Goal: Check status: Check status

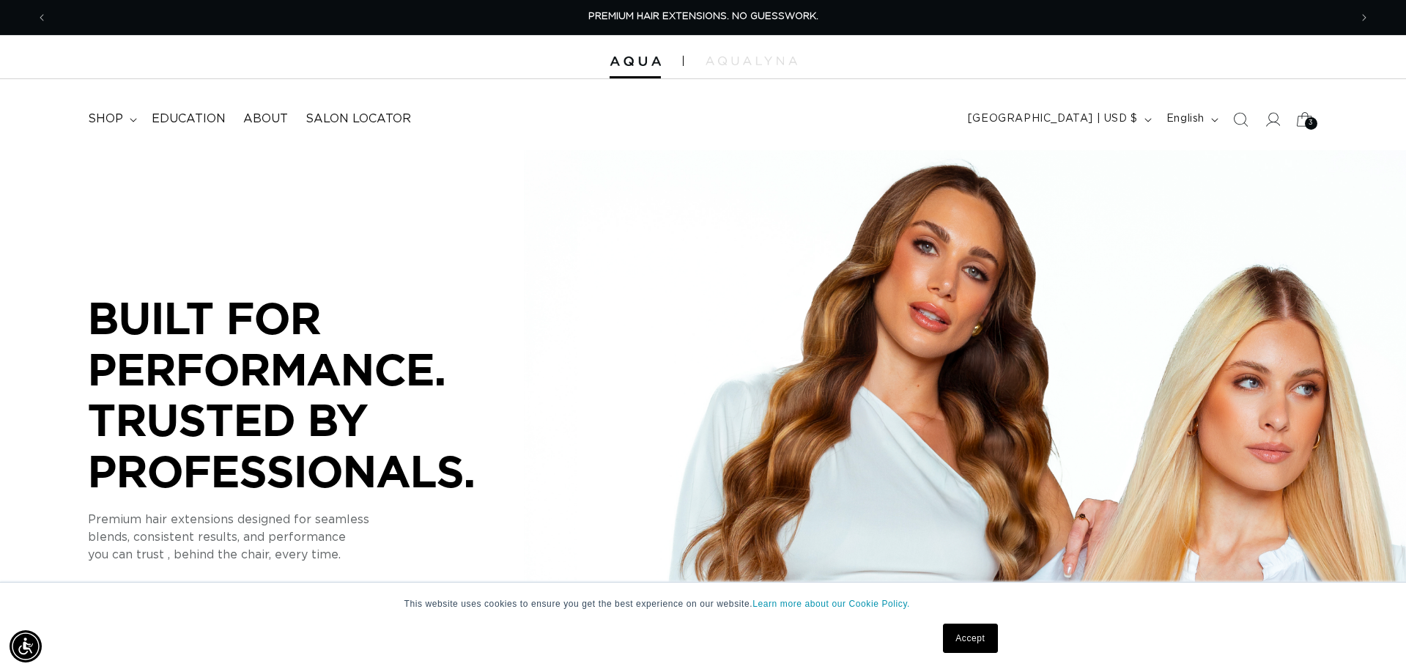
click at [1306, 119] on div "3 3" at bounding box center [1311, 123] width 12 height 12
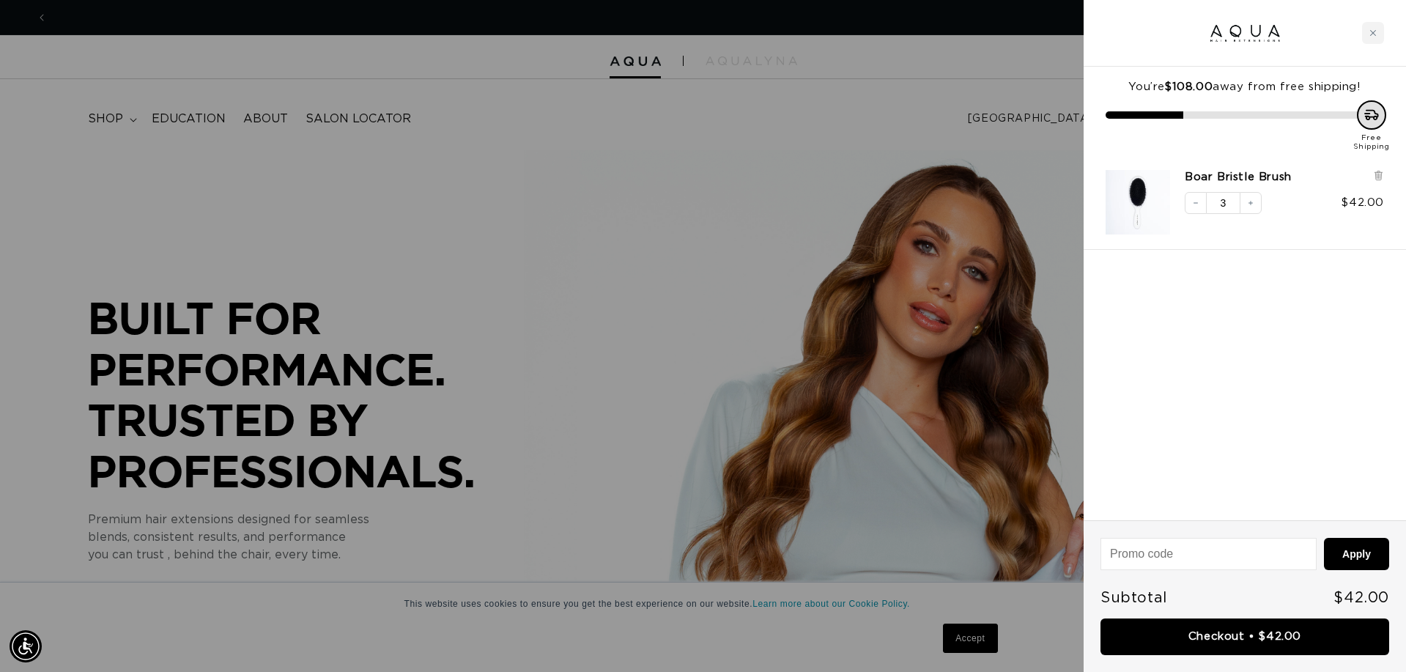
scroll to position [0, 1302]
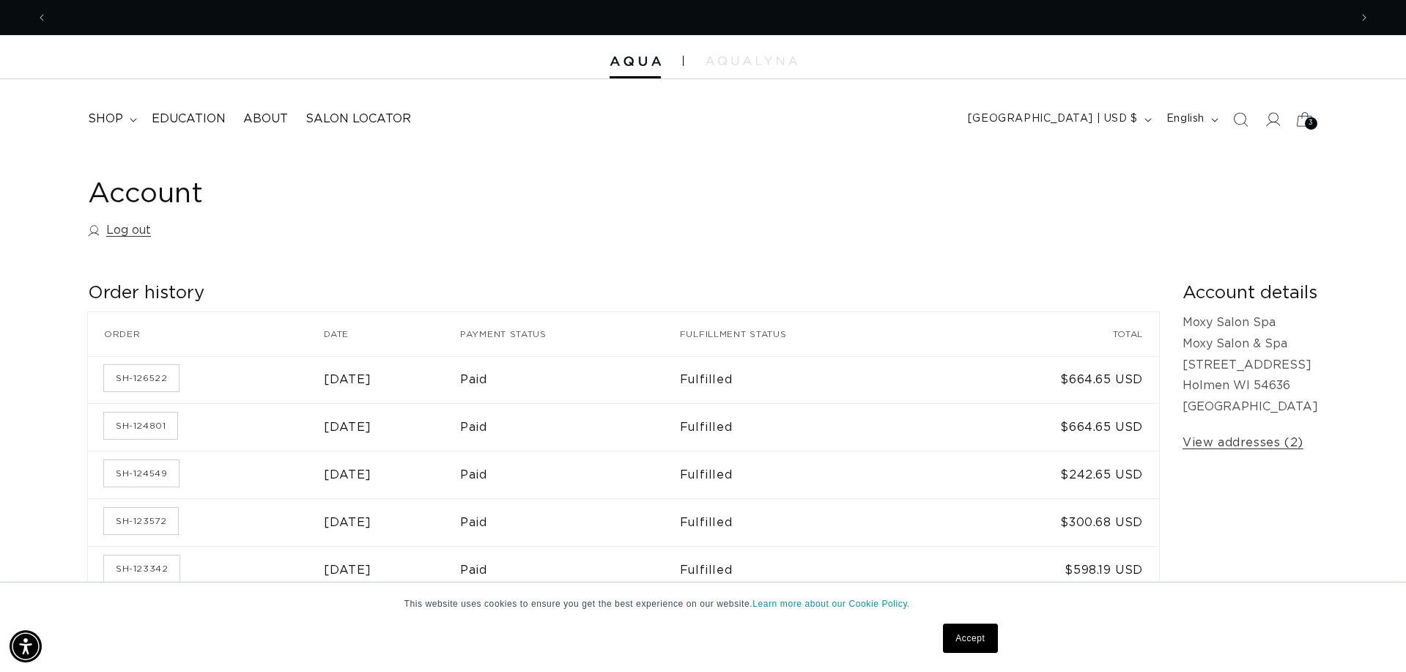
scroll to position [0, 2603]
click at [1274, 121] on icon at bounding box center [1273, 119] width 15 height 15
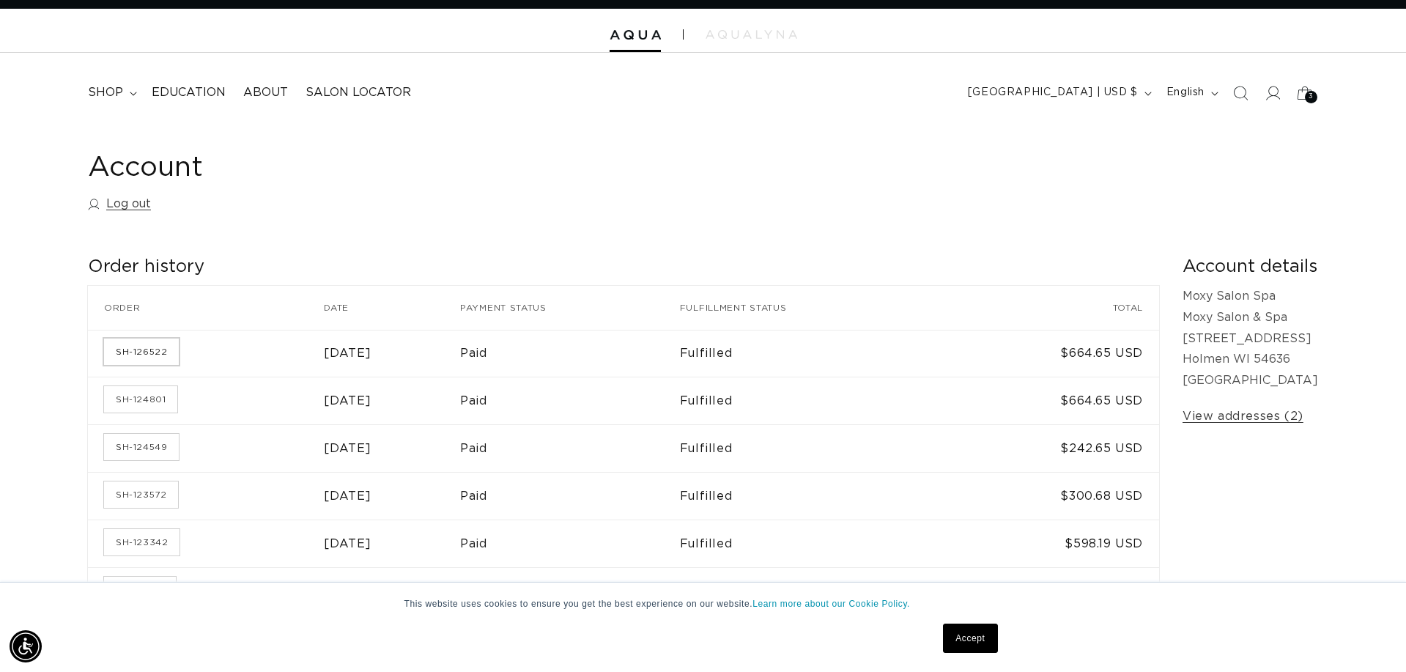
scroll to position [24, 1]
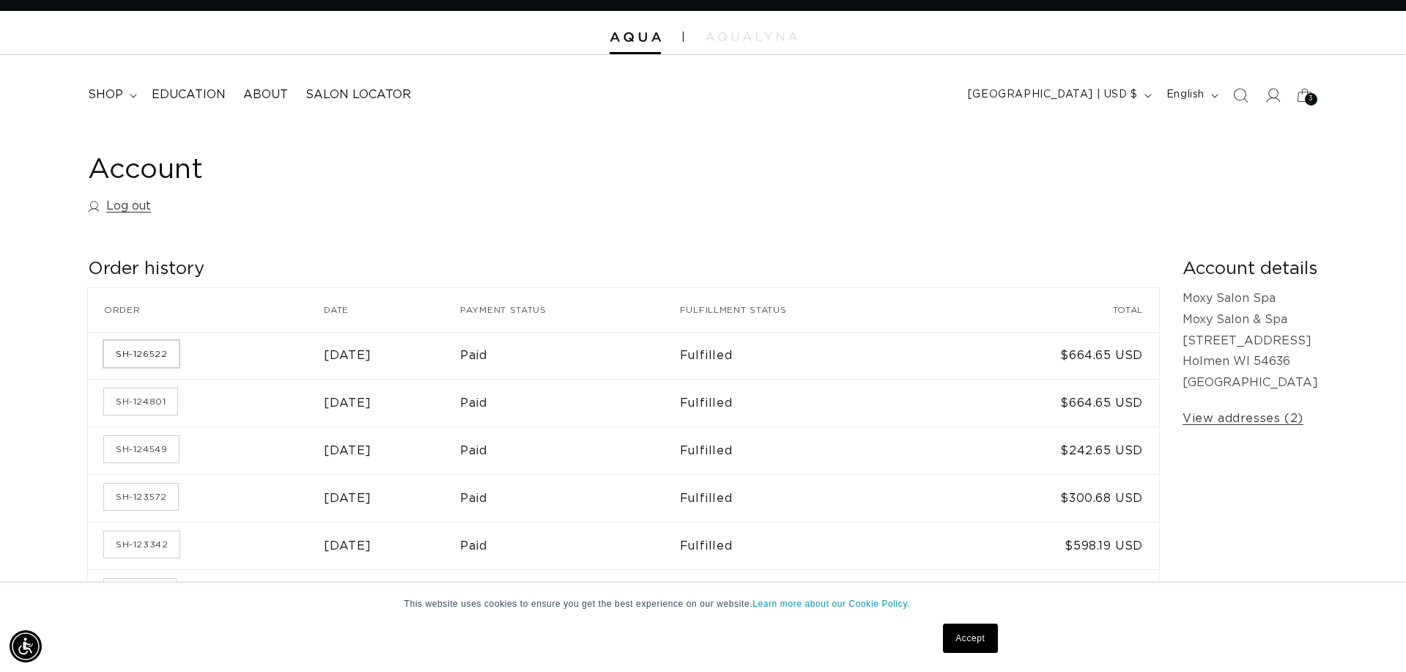
click at [139, 348] on link "SH-126522" at bounding box center [141, 354] width 75 height 26
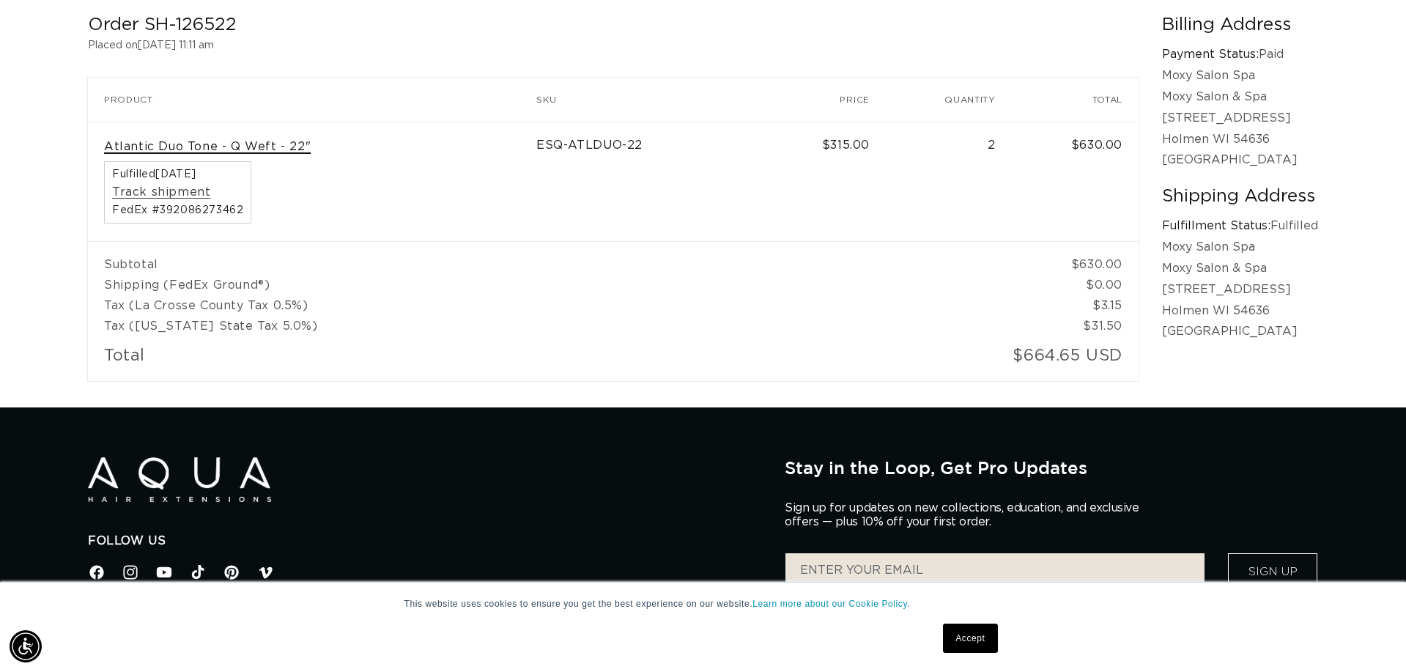
click at [192, 144] on link "Atlantic Duo Tone - Q Weft - 22"" at bounding box center [207, 146] width 207 height 15
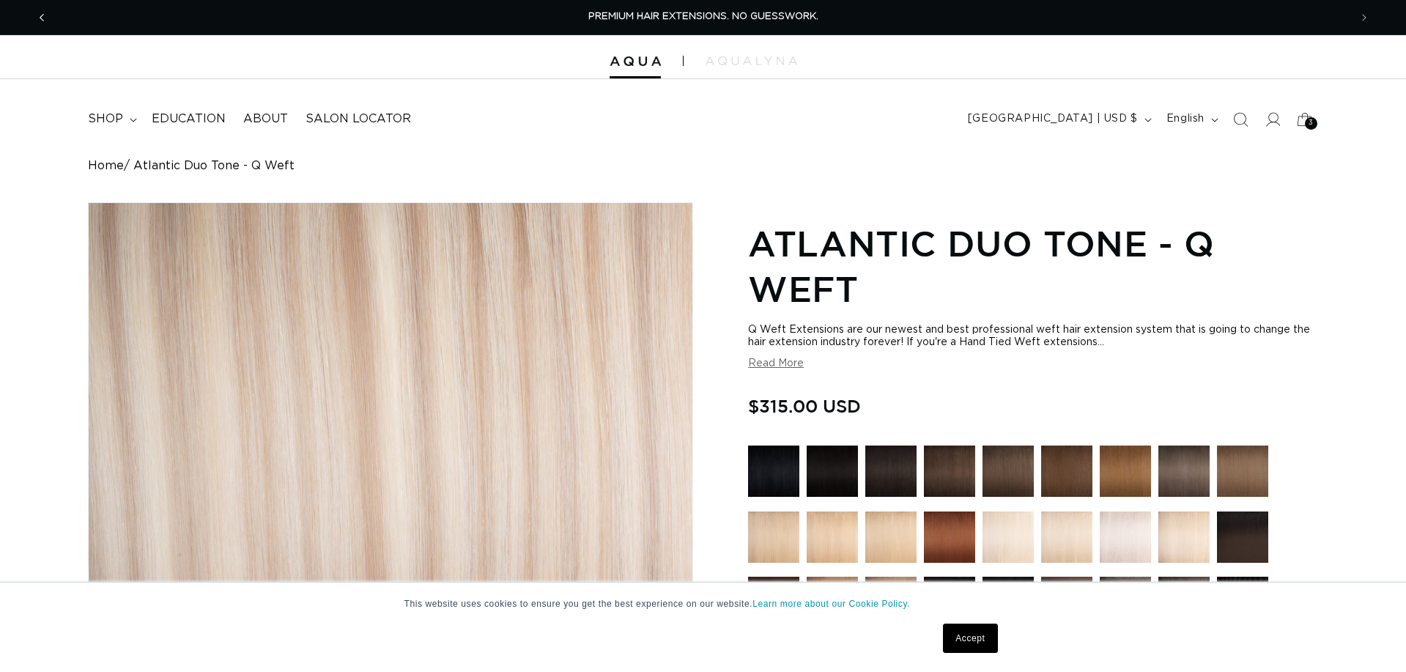
click at [42, 21] on icon "Previous announcement" at bounding box center [42, 18] width 5 height 16
click at [1274, 116] on icon at bounding box center [1271, 118] width 15 height 15
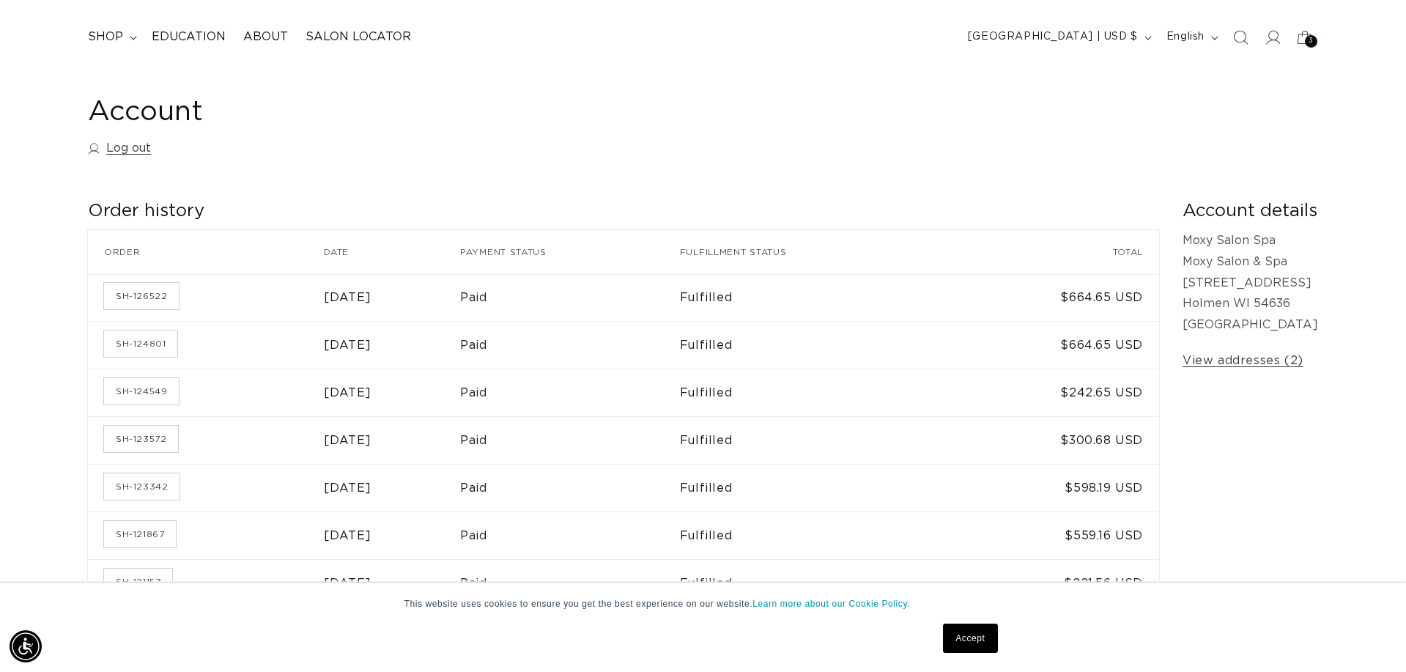
scroll to position [0, 1302]
click at [133, 297] on link "SH-126522" at bounding box center [141, 296] width 75 height 26
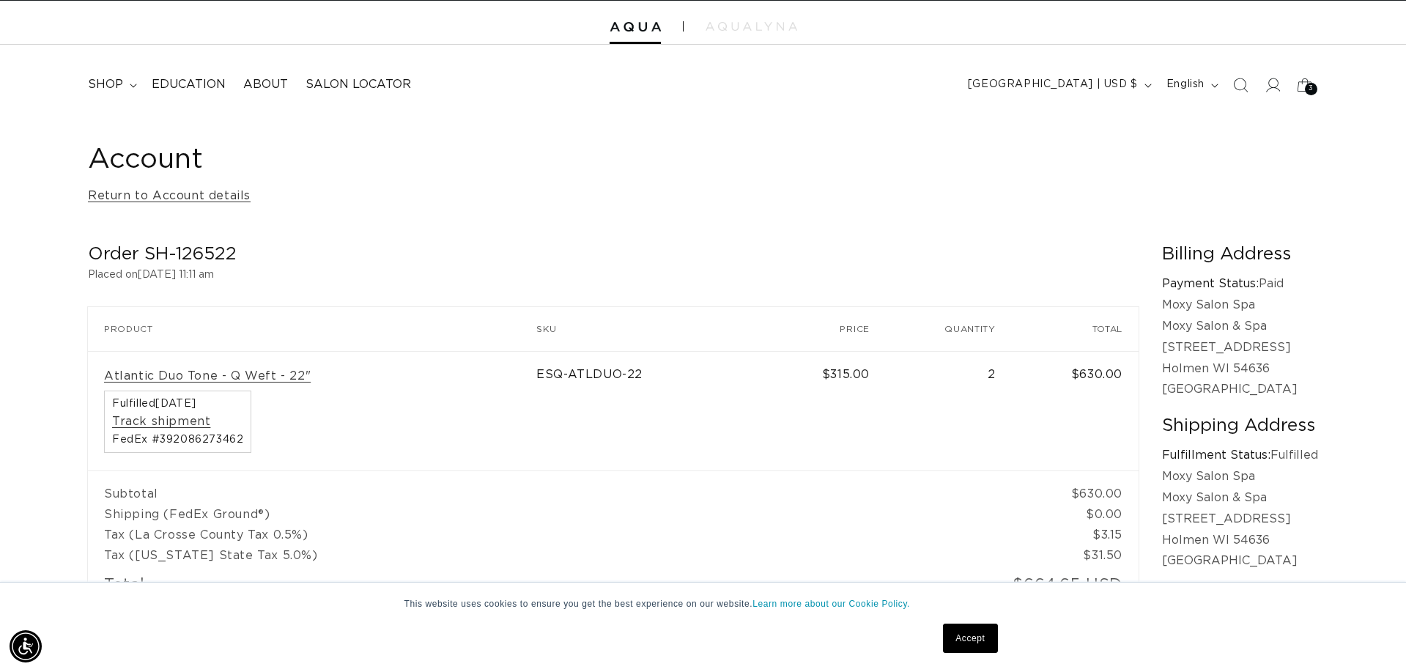
scroll to position [30, 0]
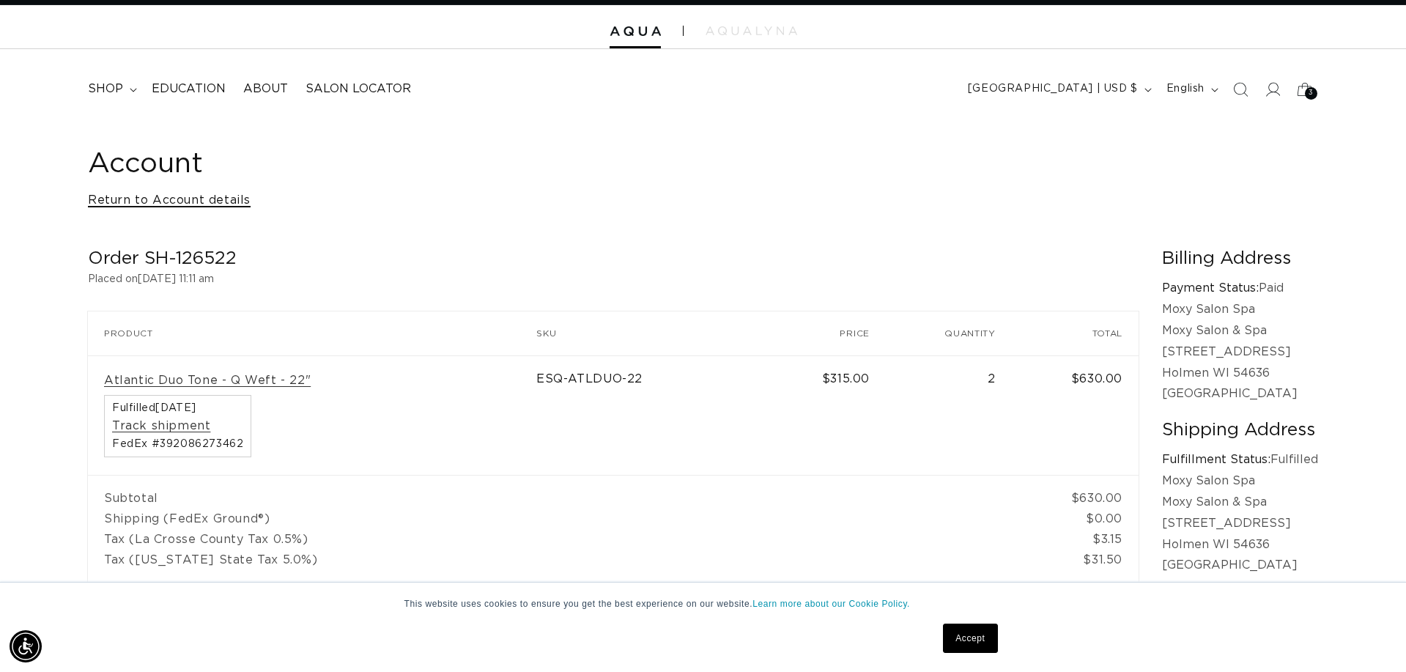
click at [115, 199] on link "Return to Account details" at bounding box center [169, 200] width 163 height 21
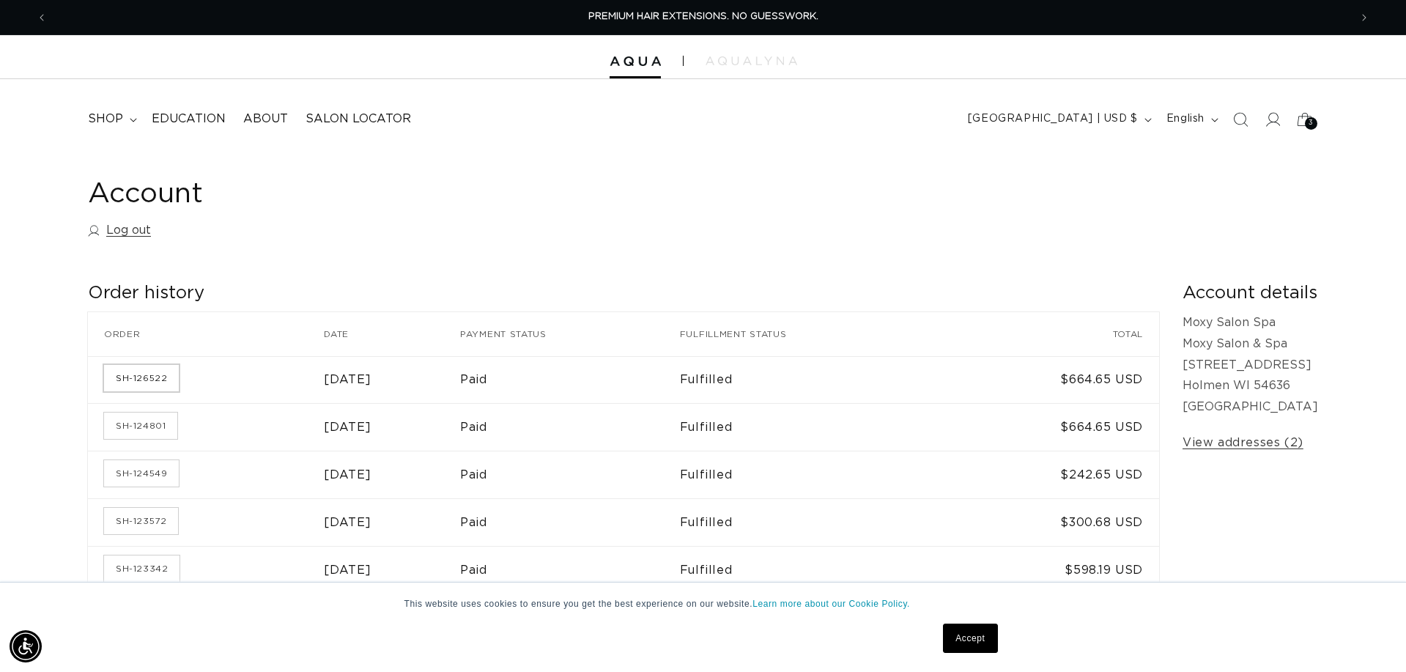
click at [141, 376] on link "SH-126522" at bounding box center [141, 378] width 75 height 26
click at [157, 424] on link "SH-124801" at bounding box center [140, 425] width 73 height 26
click at [149, 476] on link "SH-124549" at bounding box center [141, 473] width 75 height 26
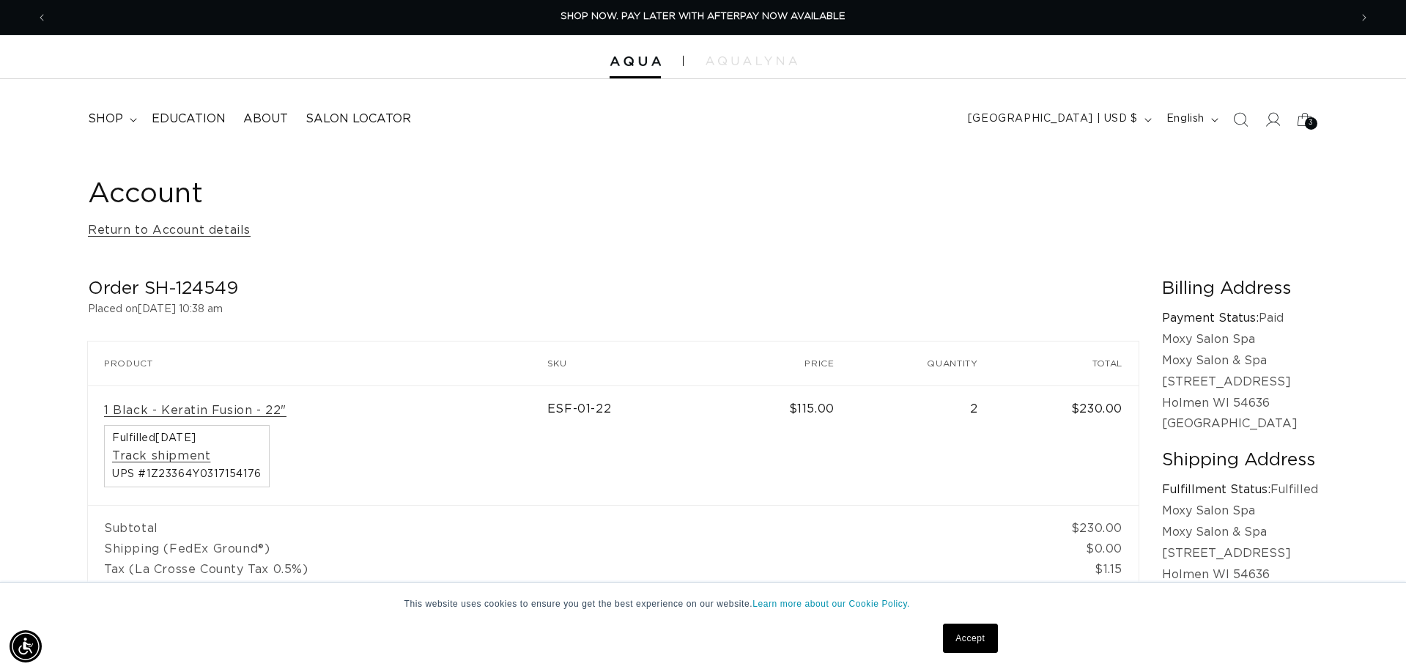
scroll to position [0, 2603]
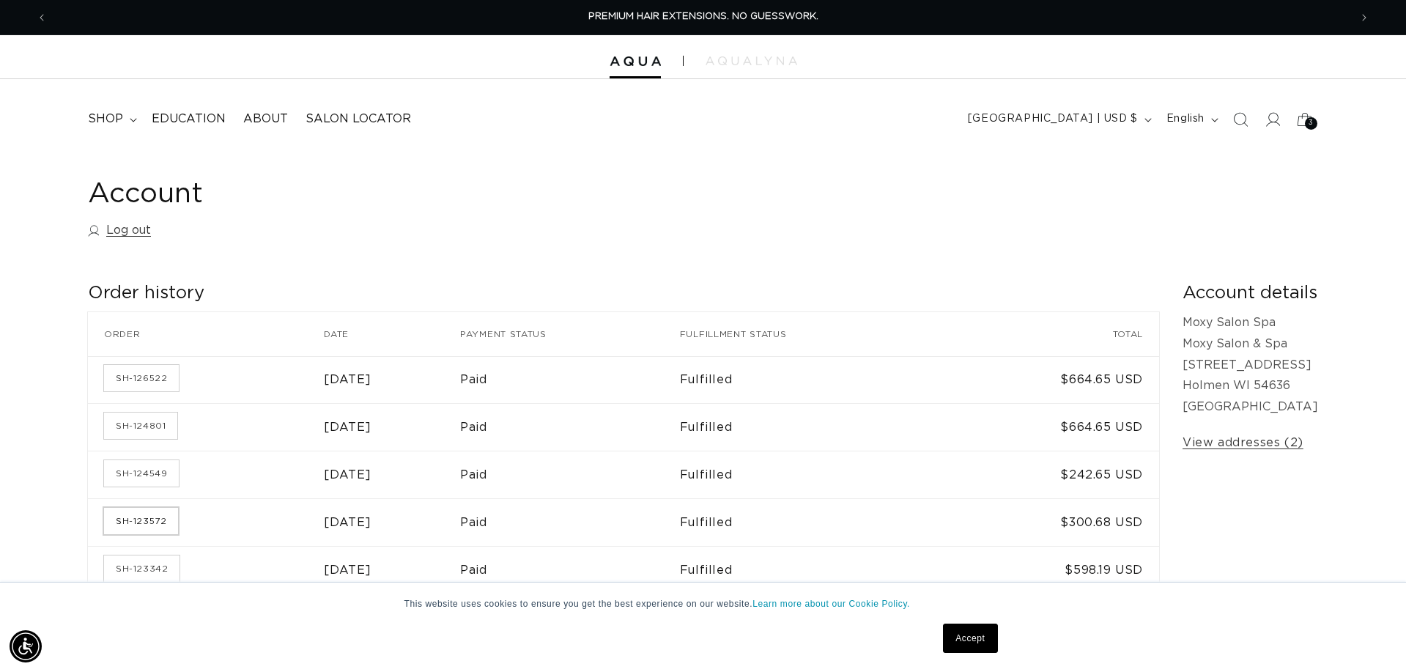
click at [146, 519] on link "SH-123572" at bounding box center [141, 521] width 74 height 26
click at [156, 426] on link "SH-124801" at bounding box center [140, 425] width 73 height 26
click at [152, 418] on link "SH-124801" at bounding box center [140, 425] width 73 height 26
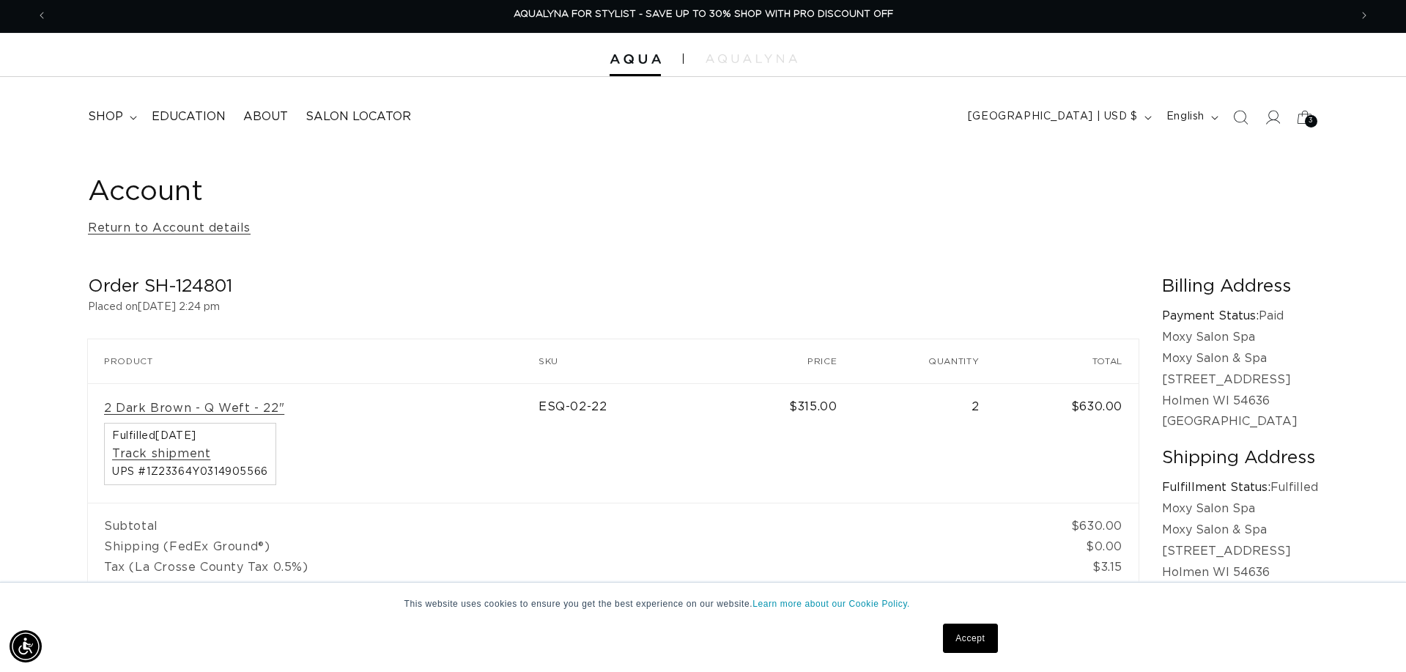
scroll to position [2, 0]
click at [149, 434] on span "Fulfilled [DATE]" at bounding box center [190, 436] width 156 height 10
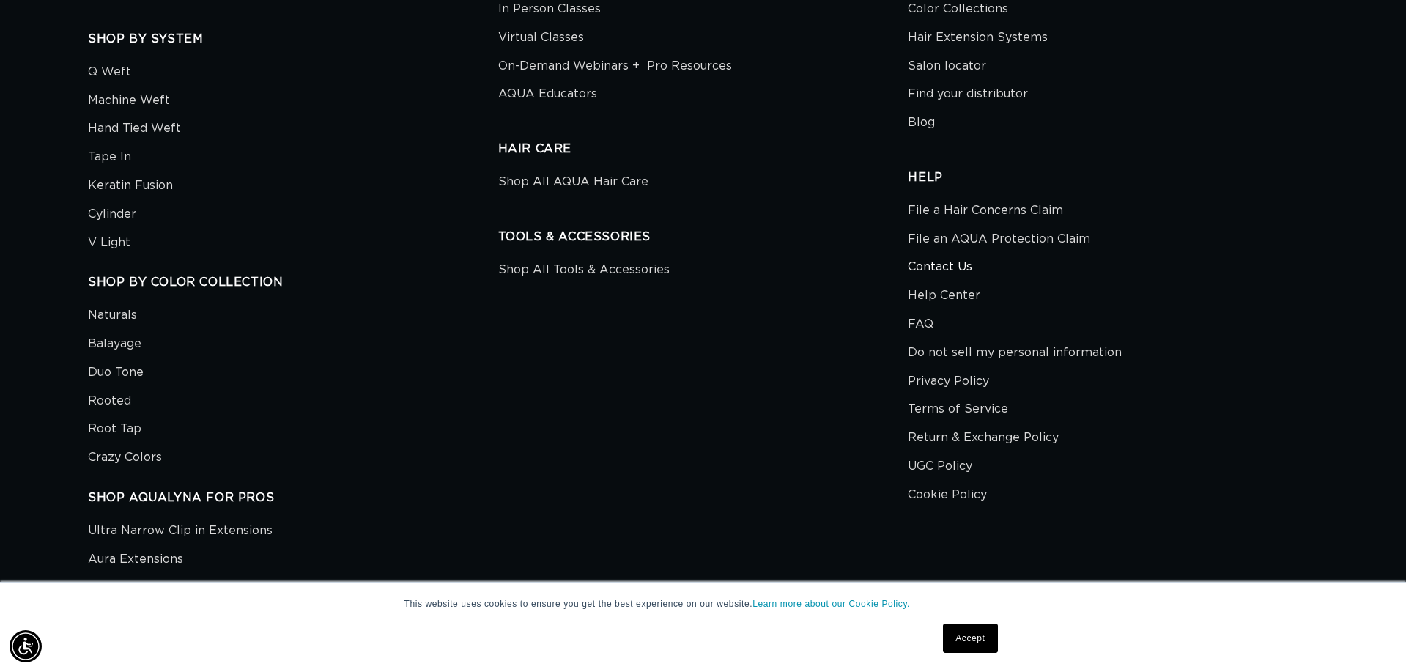
scroll to position [0, 2603]
click at [948, 257] on link "Contact Us" at bounding box center [940, 267] width 64 height 29
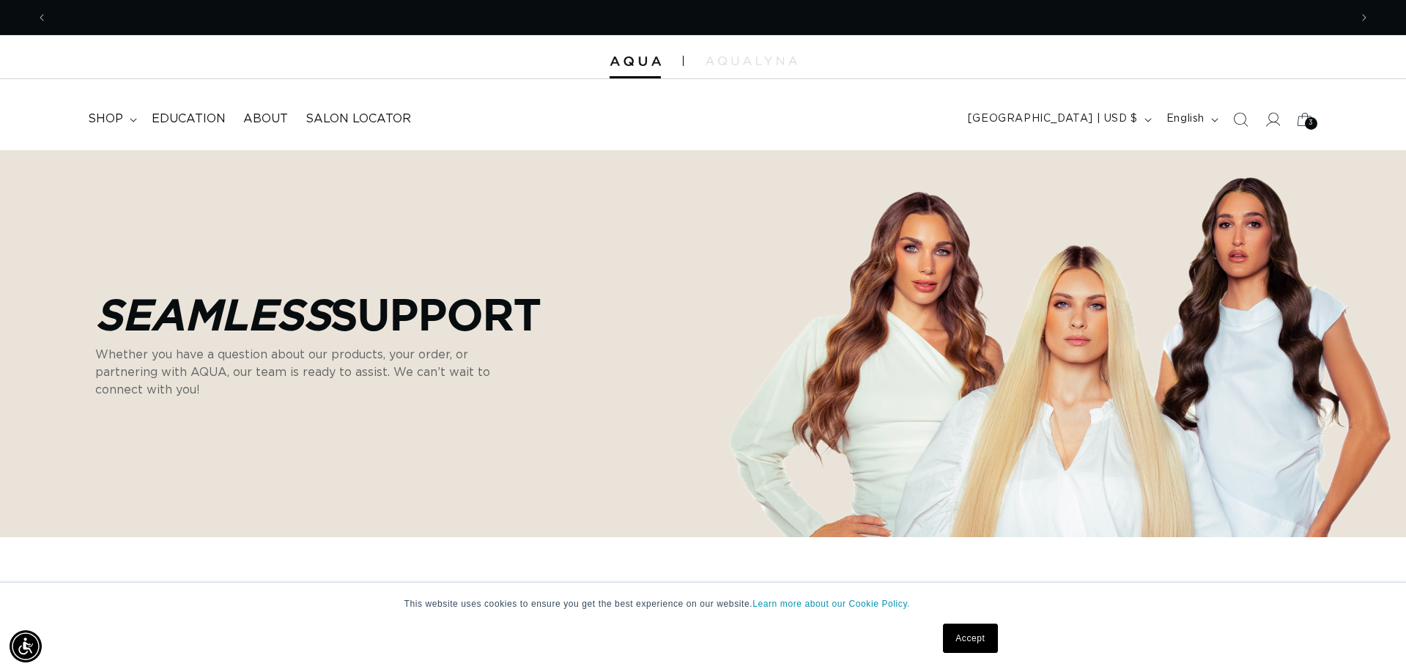
scroll to position [0, 1302]
